Goal: Transaction & Acquisition: Obtain resource

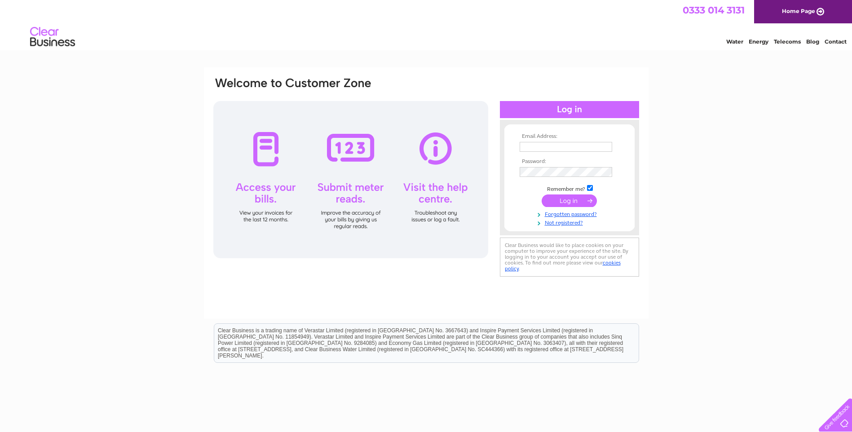
type input "chloe@ten47.com"
click at [571, 202] on input "submit" at bounding box center [569, 201] width 55 height 13
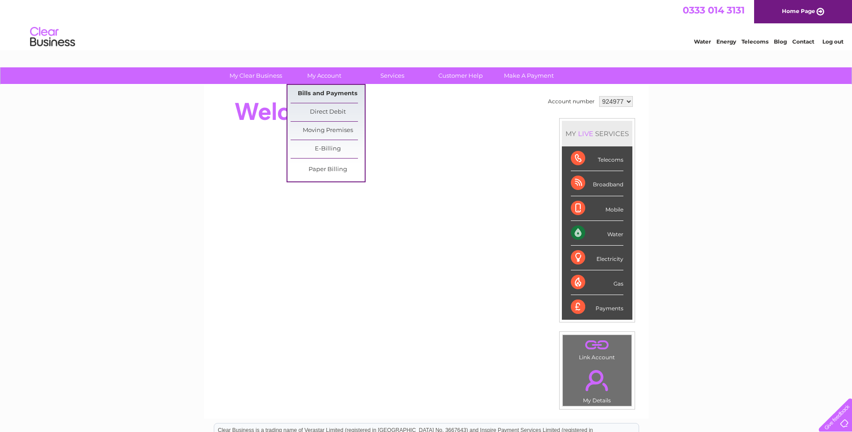
click at [327, 90] on link "Bills and Payments" at bounding box center [328, 94] width 74 height 18
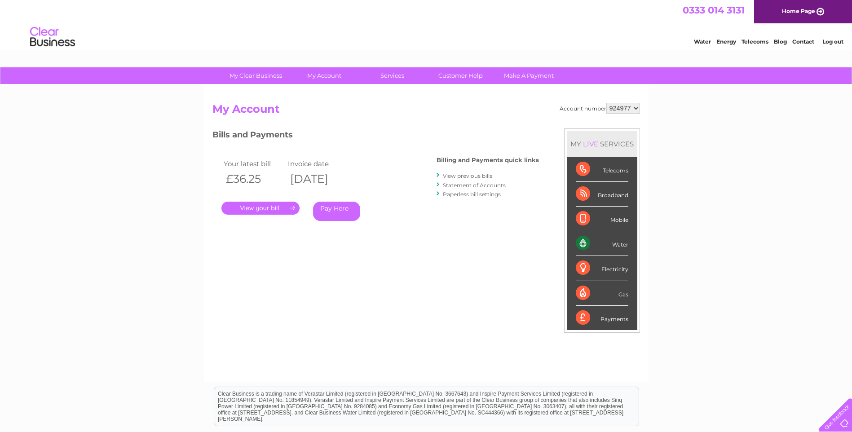
click at [262, 208] on link "." at bounding box center [261, 208] width 78 height 13
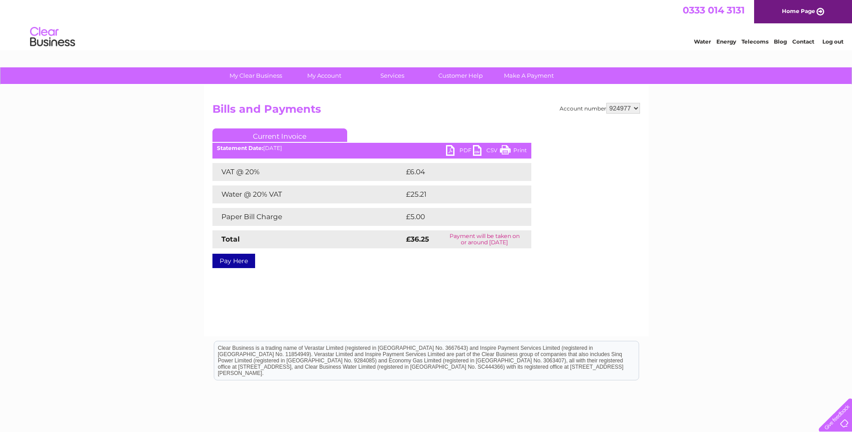
click at [451, 152] on link "PDF" at bounding box center [459, 151] width 27 height 13
click at [637, 108] on select "924977 924981 924985" at bounding box center [624, 108] width 34 height 11
click at [607, 103] on select "924977 924981 924985" at bounding box center [624, 108] width 34 height 11
click at [462, 147] on link "PDF" at bounding box center [459, 151] width 27 height 13
click at [640, 109] on div "Account number 924977 924981 924985 Bills and Payments Current Invoice PDF CSV …" at bounding box center [426, 211] width 445 height 252
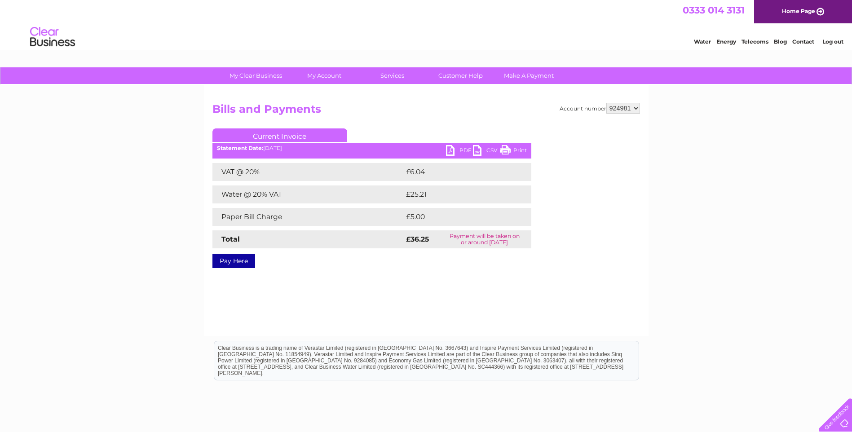
click at [452, 150] on link "PDF" at bounding box center [459, 151] width 27 height 13
click at [636, 111] on select "924977 924981 924985" at bounding box center [624, 108] width 34 height 11
select select "924977"
click at [607, 103] on select "924977 924981 924985" at bounding box center [624, 108] width 34 height 11
click at [454, 149] on link "PDF" at bounding box center [459, 151] width 27 height 13
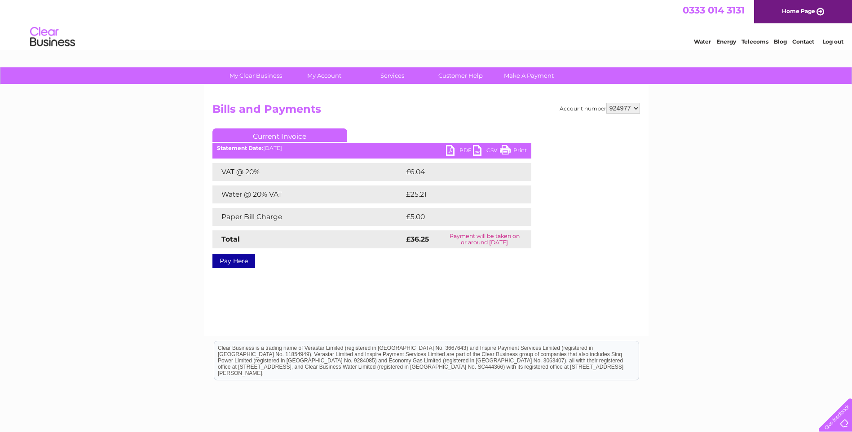
click at [635, 107] on select "924977 924981 924985" at bounding box center [624, 108] width 34 height 11
select select "924981"
click at [607, 103] on select "924977 924981 924985" at bounding box center [624, 108] width 34 height 11
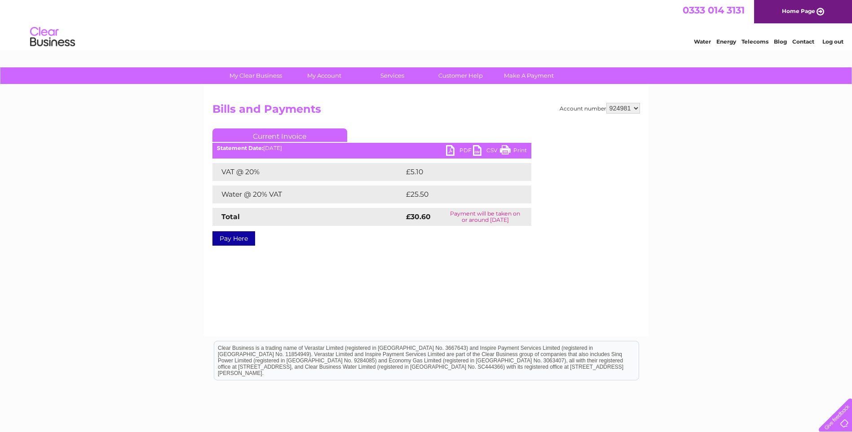
click at [450, 150] on link "PDF" at bounding box center [459, 151] width 27 height 13
click at [638, 106] on select "924977 924981 924985" at bounding box center [624, 108] width 34 height 11
select select "924985"
click at [607, 103] on select "924977 924981 924985" at bounding box center [624, 108] width 34 height 11
click at [456, 151] on link "PDF" at bounding box center [459, 151] width 27 height 13
